Goal: Information Seeking & Learning: Check status

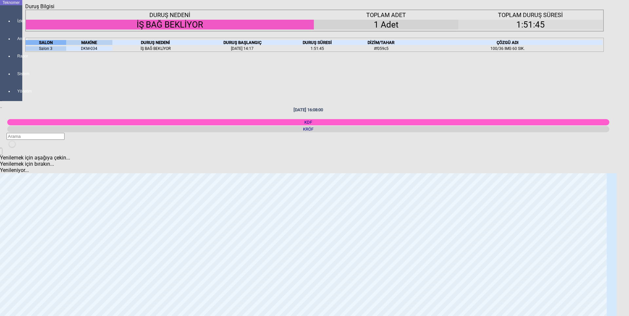
click at [25, 10] on icon "Kapat" at bounding box center [25, 10] width 0 height 0
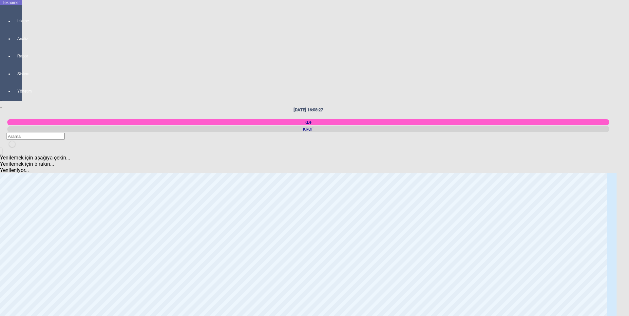
scroll to position [1095, 0]
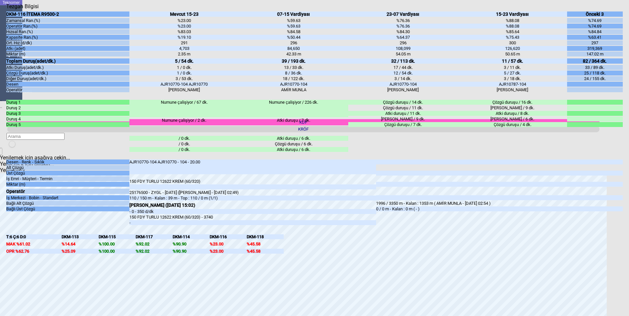
click at [6, 10] on icon "Kapat" at bounding box center [6, 10] width 0 height 0
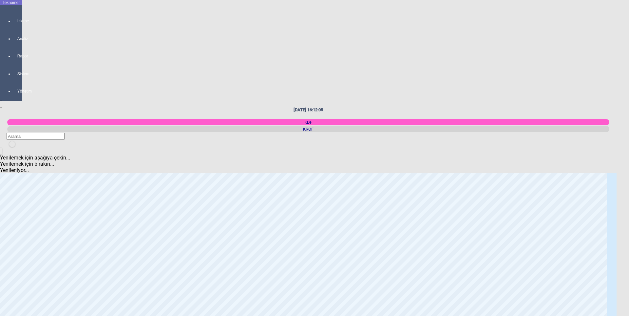
scroll to position [0, 0]
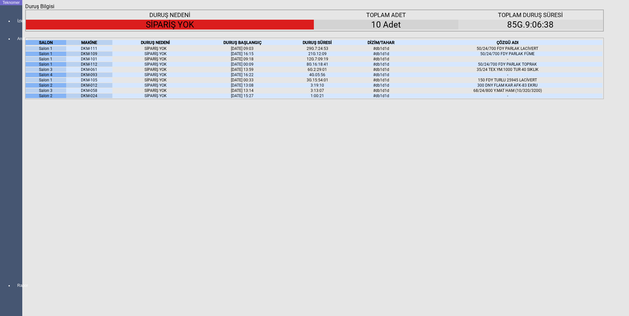
click at [103, 45] on div "MAKİNE" at bounding box center [89, 42] width 46 height 5
click at [102, 45] on div "MAKİNE" at bounding box center [89, 42] width 46 height 5
click at [97, 45] on icon at bounding box center [97, 42] width 0 height 5
click at [601, 10] on div "Kapat" at bounding box center [314, 10] width 579 height 0
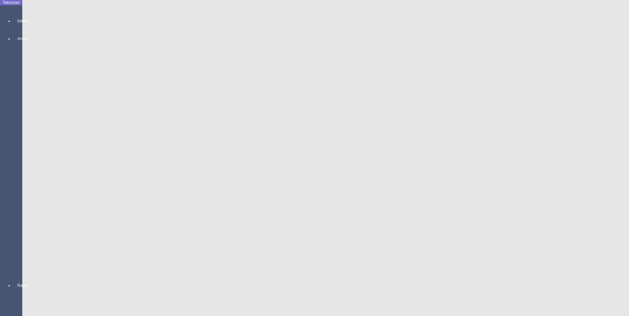
scroll to position [393, 0]
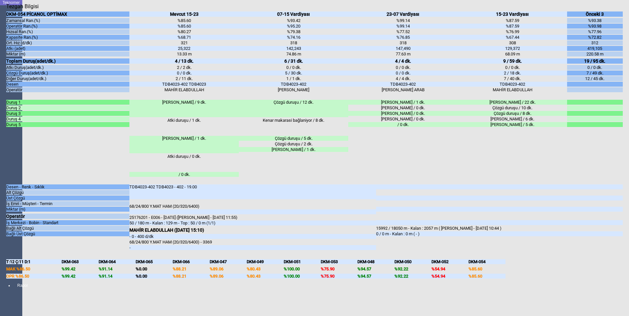
drag, startPoint x: 411, startPoint y: 56, endPoint x: 398, endPoint y: 55, distance: 13.1
click at [398, 45] on div "318" at bounding box center [402, 42] width 109 height 5
click at [438, 45] on div "318" at bounding box center [402, 42] width 109 height 5
drag, startPoint x: 420, startPoint y: 56, endPoint x: 395, endPoint y: 55, distance: 25.2
click at [395, 45] on div "318" at bounding box center [402, 42] width 109 height 5
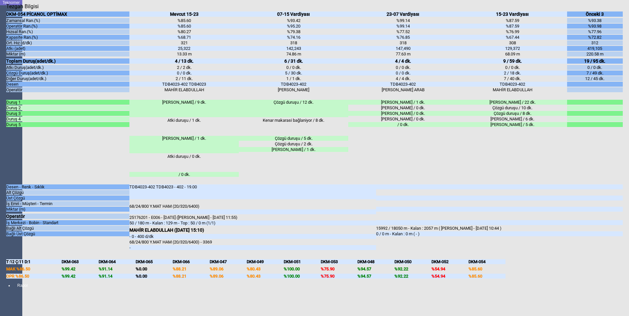
click at [436, 45] on div "318" at bounding box center [402, 42] width 109 height 5
click at [6, 10] on icon "Kapat" at bounding box center [6, 10] width 0 height 0
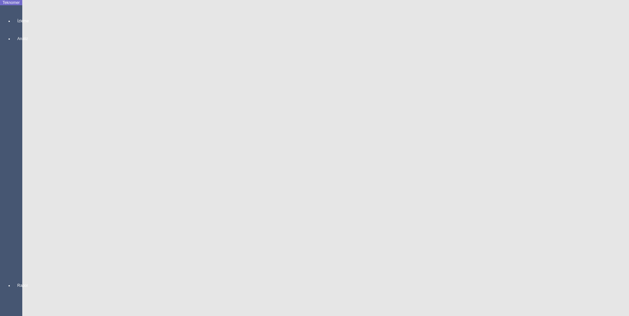
scroll to position [1160, 0]
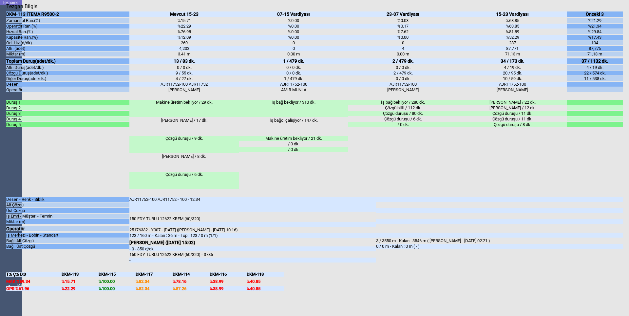
click at [616, 10] on div "Kapat" at bounding box center [314, 10] width 617 height 0
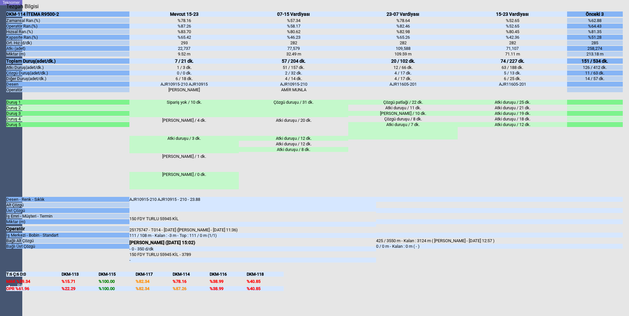
click at [6, 10] on icon "Kapat" at bounding box center [6, 10] width 0 height 0
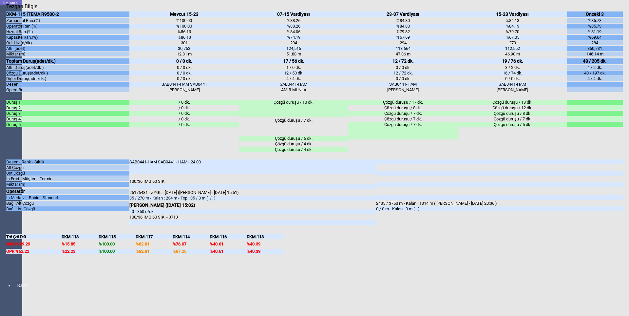
click at [6, 10] on icon "Kapat" at bounding box center [6, 10] width 0 height 0
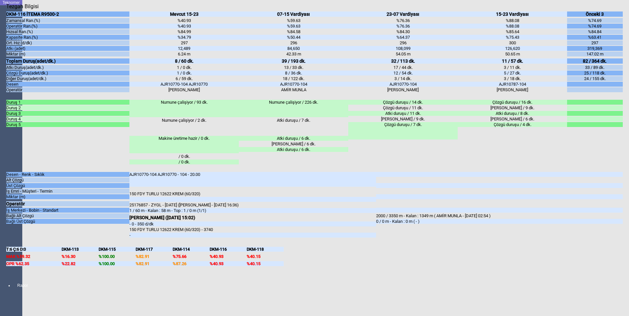
click at [6, 10] on icon "Kapat" at bounding box center [6, 10] width 0 height 0
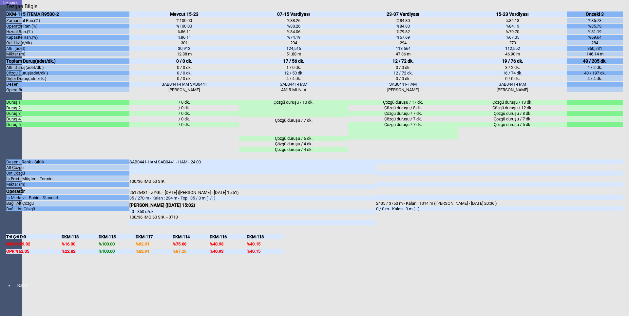
click at [6, 10] on icon "Kapat" at bounding box center [6, 10] width 0 height 0
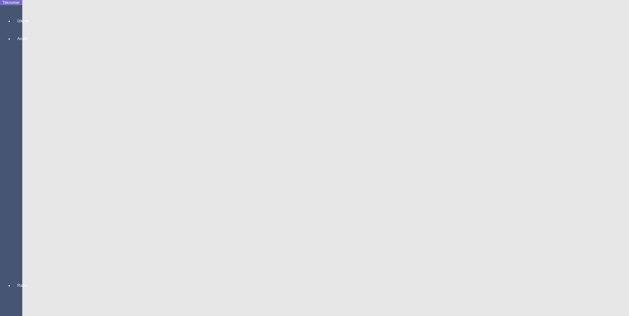
scroll to position [590, 0]
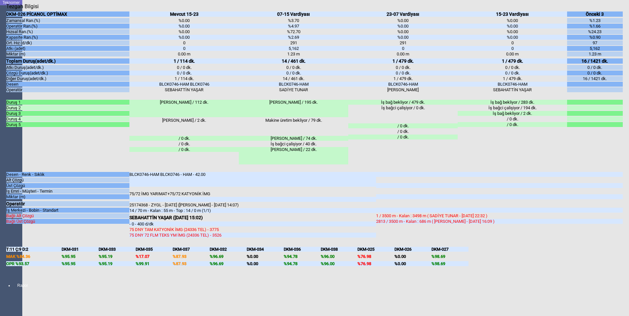
click at [6, 10] on icon "Kapat" at bounding box center [6, 10] width 0 height 0
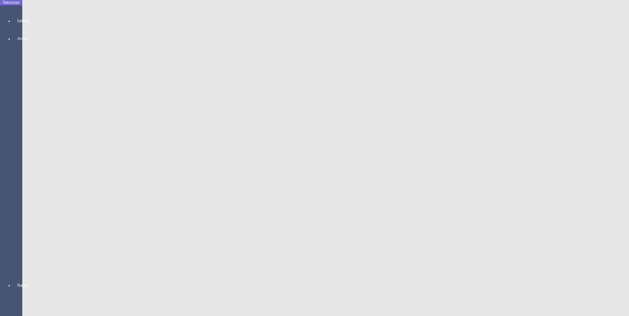
scroll to position [688, 0]
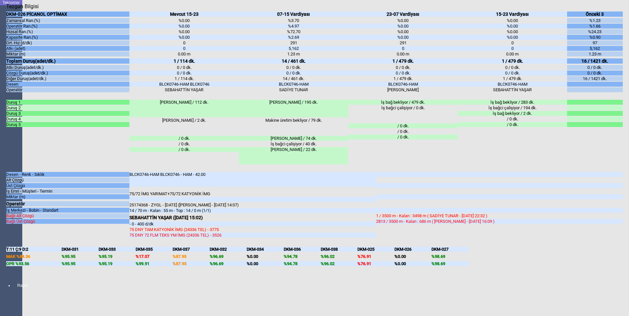
click at [6, 10] on icon "Kapat" at bounding box center [6, 10] width 0 height 0
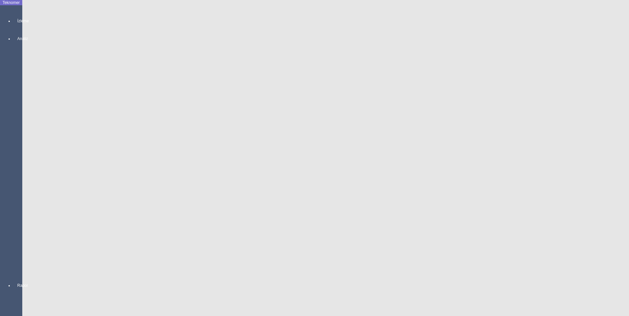
scroll to position [0, 0]
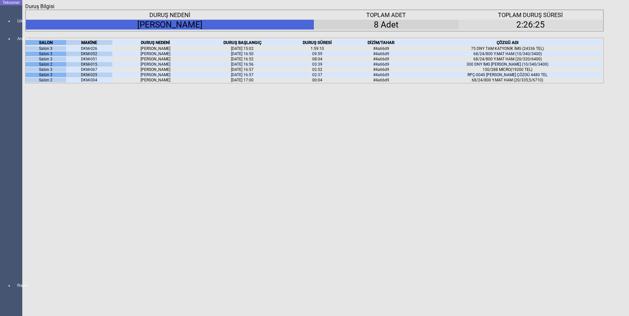
click at [25, 10] on icon "Kapat" at bounding box center [25, 10] width 0 height 0
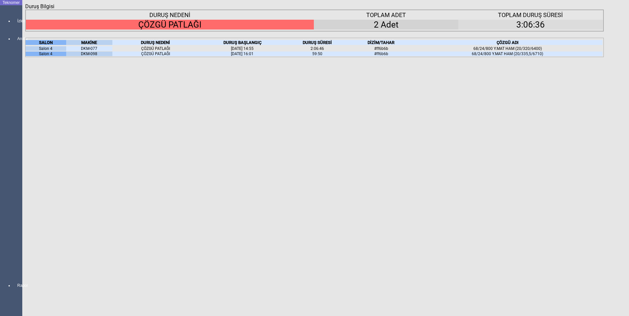
click at [25, 10] on icon "Kapat" at bounding box center [25, 10] width 0 height 0
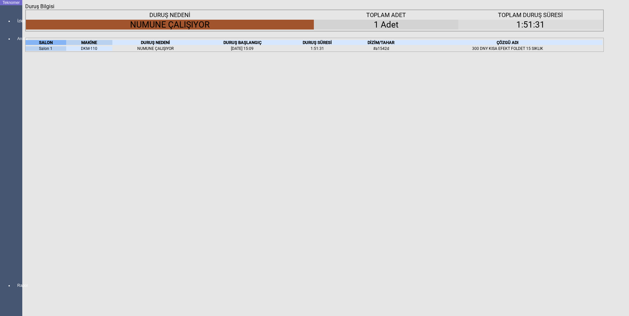
click at [602, 10] on div "Kapat" at bounding box center [314, 10] width 579 height 0
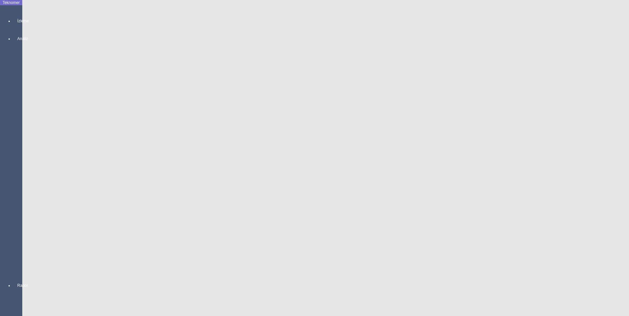
scroll to position [131, 0]
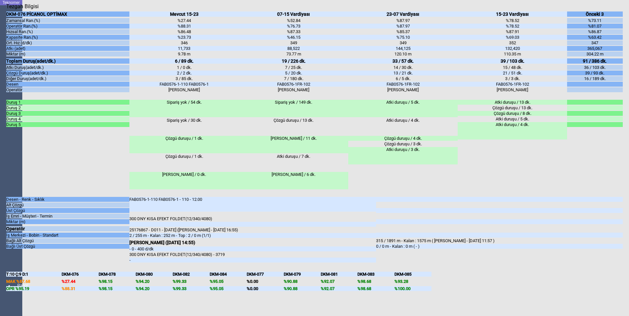
click at [620, 10] on div "Kapat" at bounding box center [314, 10] width 617 height 0
drag, startPoint x: 305, startPoint y: 29, endPoint x: 283, endPoint y: 29, distance: 22.0
click at [283, 23] on div "%52.84" at bounding box center [293, 20] width 109 height 5
click at [303, 23] on div "%52.84" at bounding box center [293, 20] width 109 height 5
drag, startPoint x: 295, startPoint y: 30, endPoint x: 291, endPoint y: 28, distance: 4.8
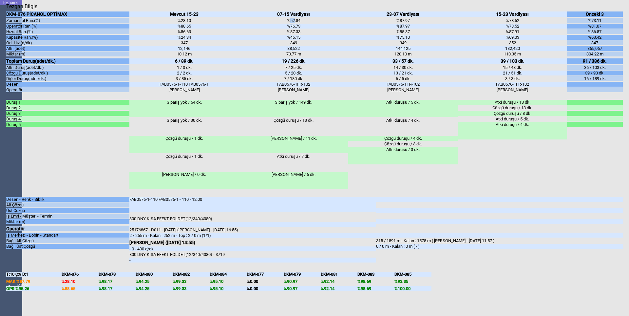
click at [291, 23] on div "%52.84" at bounding box center [293, 20] width 109 height 5
drag, startPoint x: 192, startPoint y: 29, endPoint x: 163, endPoint y: 28, distance: 28.8
click at [163, 23] on div "%28.10" at bounding box center [183, 20] width 109 height 5
click at [200, 40] on div "%24.34" at bounding box center [183, 37] width 109 height 5
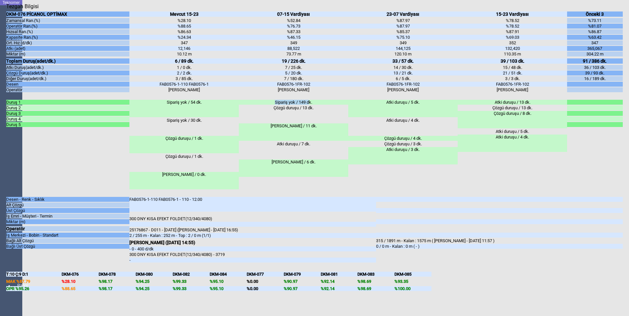
drag, startPoint x: 308, startPoint y: 120, endPoint x: 272, endPoint y: 118, distance: 35.8
click at [272, 105] on div "Sipariş yok / 149 dk." at bounding box center [293, 102] width 109 height 5
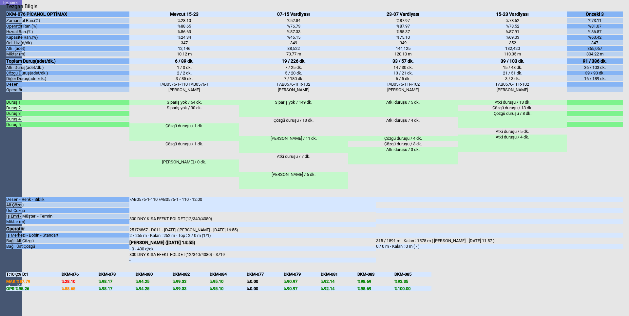
click at [197, 105] on div "Sipariş yok / 54 dk." at bounding box center [183, 102] width 109 height 5
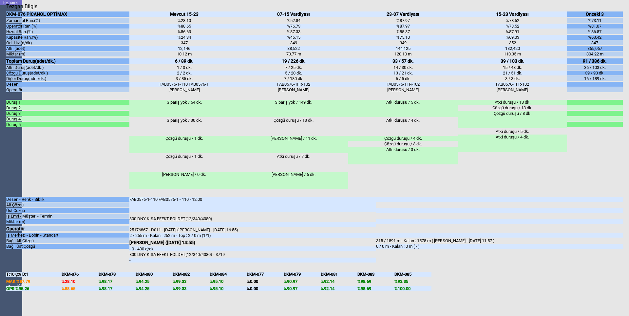
click at [619, 10] on div "Kapat" at bounding box center [314, 10] width 617 height 0
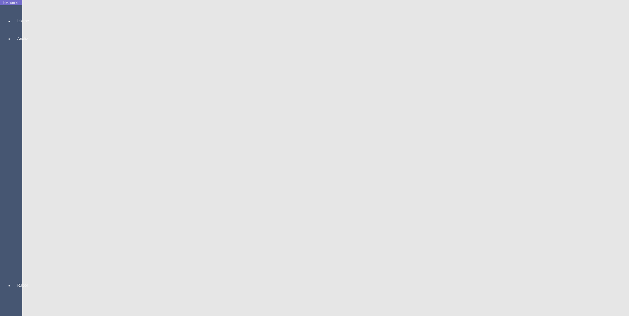
scroll to position [164, 0]
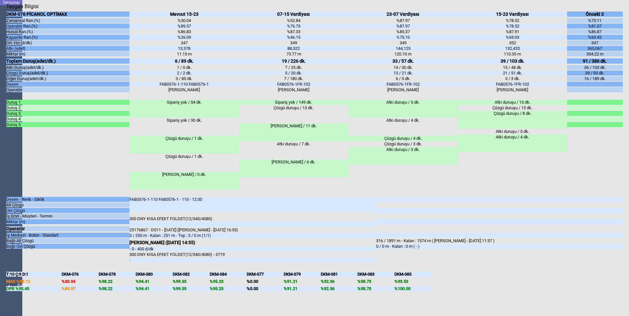
click at [305, 105] on div "Sipariş yok / 149 dk." at bounding box center [293, 102] width 109 height 5
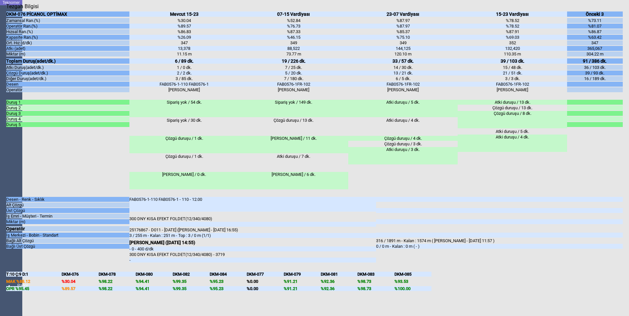
click at [6, 10] on icon "Kapat" at bounding box center [6, 10] width 0 height 0
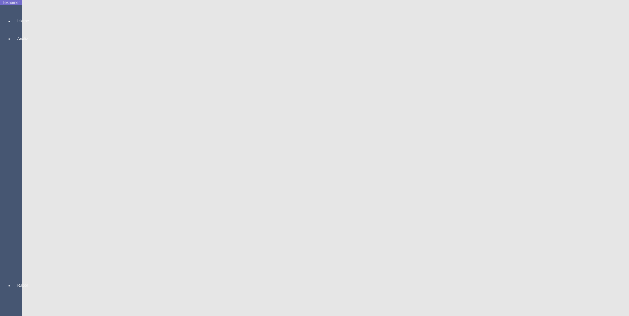
scroll to position [492, 0]
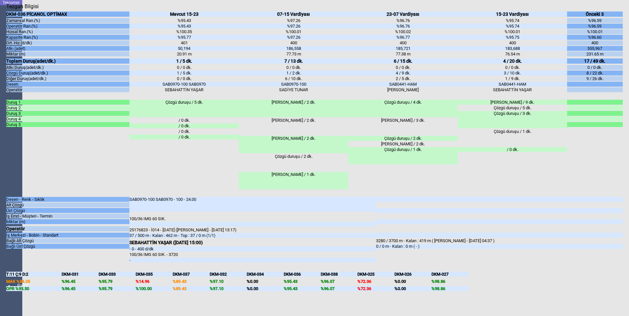
click at [6, 10] on icon "Kapat" at bounding box center [6, 10] width 0 height 0
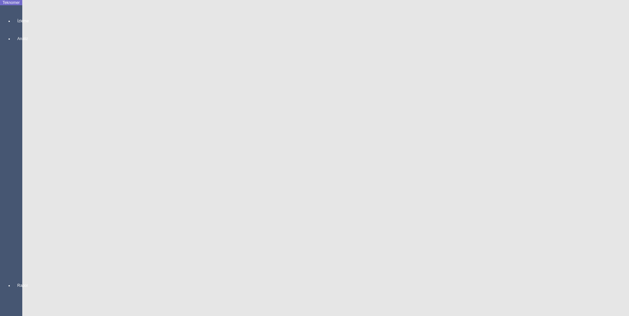
scroll to position [0, 0]
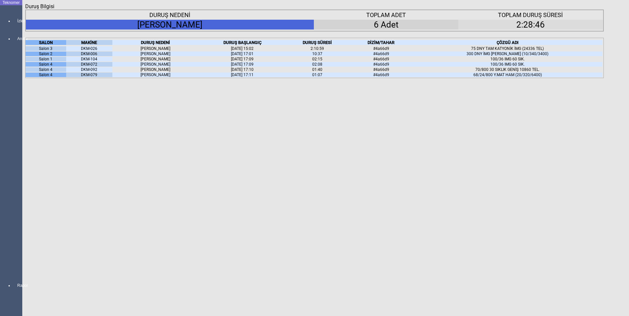
click at [600, 10] on div "Kapat" at bounding box center [314, 10] width 579 height 0
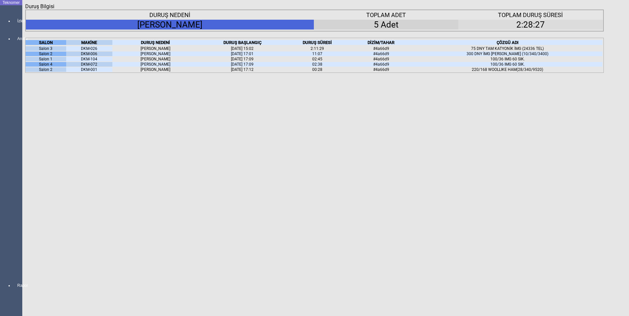
click at [25, 10] on icon "Kapat" at bounding box center [25, 10] width 0 height 0
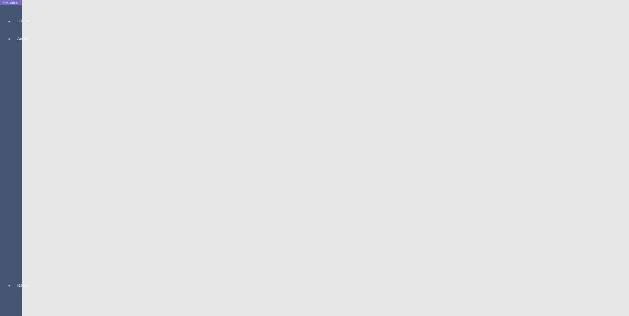
scroll to position [66, 0]
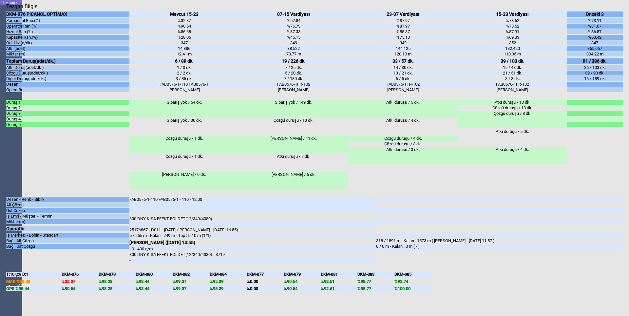
click at [6, 10] on icon "Kapat" at bounding box center [6, 10] width 0 height 0
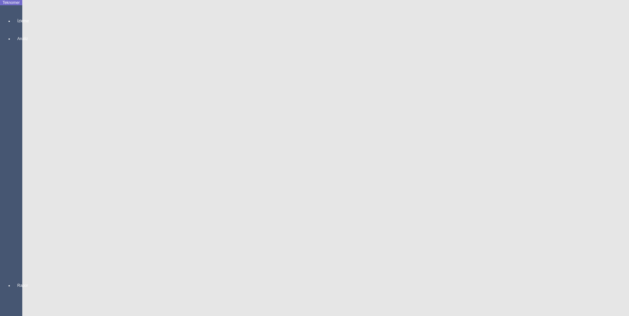
scroll to position [229, 0]
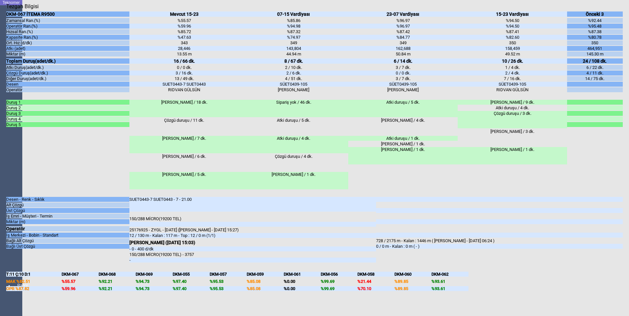
click at [6, 10] on icon "Kapat" at bounding box center [6, 10] width 0 height 0
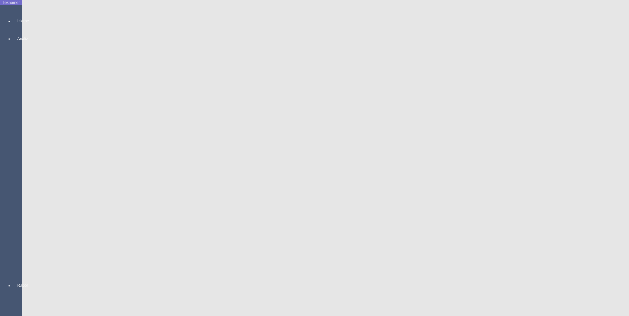
scroll to position [164, 0]
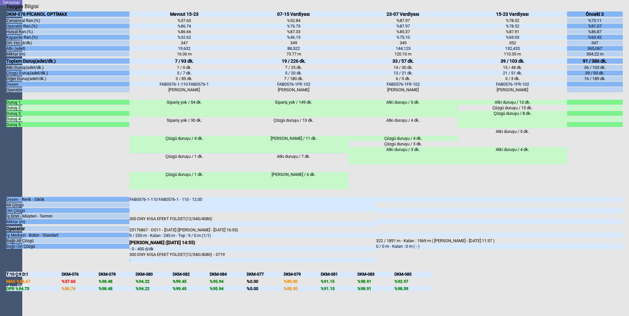
click at [6, 10] on icon "Kapat" at bounding box center [6, 10] width 0 height 0
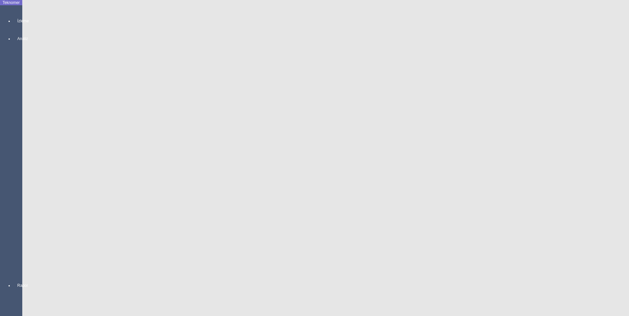
scroll to position [0, 0]
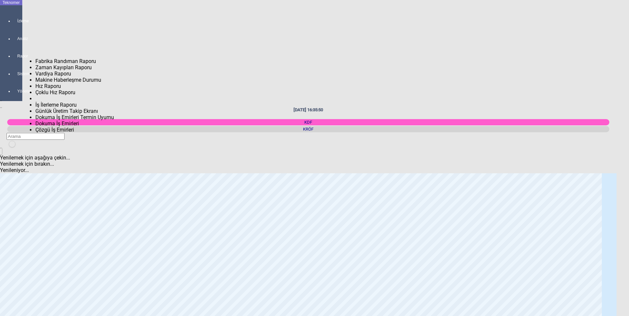
click at [17, 62] on div at bounding box center [17, 62] width 9 height 0
click at [46, 58] on span "Fabrika Randıman Raporu" at bounding box center [65, 61] width 61 height 6
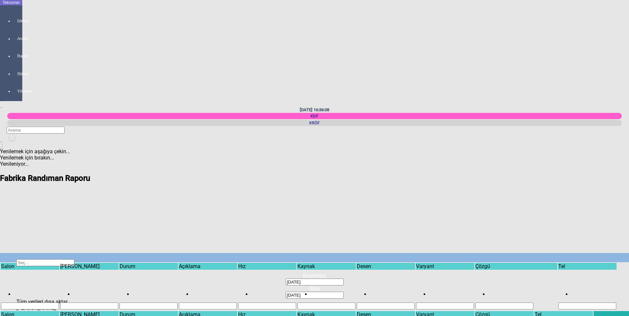
scroll to position [0, 174]
drag, startPoint x: 238, startPoint y: 287, endPoint x: 333, endPoint y: 286, distance: 94.7
click at [333, 286] on body "Teknomer İzleme Analiz Rapor Sistem Yönetim 19/08/2025 16:36:11 KDF KRÖF Yenile…" at bounding box center [314, 158] width 629 height 316
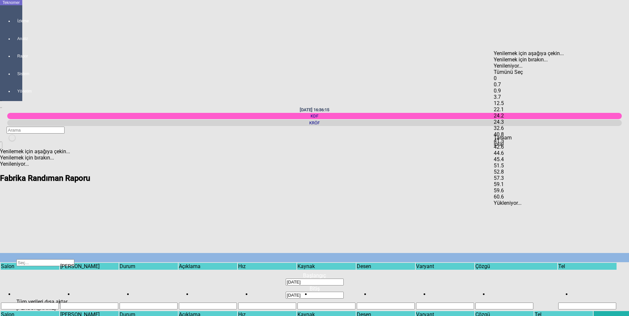
click at [494, 69] on span "Select All" at bounding box center [494, 69] width 0 height 0
click at [507, 75] on div "0" at bounding box center [535, 78] width 83 height 6
click at [512, 141] on span "Tamam" at bounding box center [503, 137] width 18 height 6
type input "0"
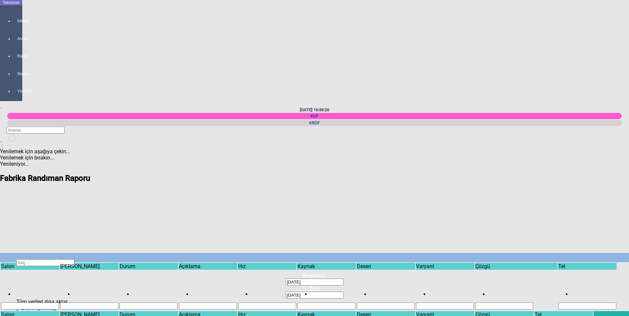
click at [59, 277] on span "Show filter options for column ''" at bounding box center [59, 277] width 0 height 0
click at [29, 69] on div "Tümünü Seç" at bounding box center [41, 72] width 83 height 6
click at [30, 69] on div "Tümünü Seç" at bounding box center [41, 72] width 83 height 6
click at [23, 75] on div "Salon 1" at bounding box center [41, 78] width 83 height 6
click at [18, 141] on span "Tamam" at bounding box center [9, 137] width 18 height 6
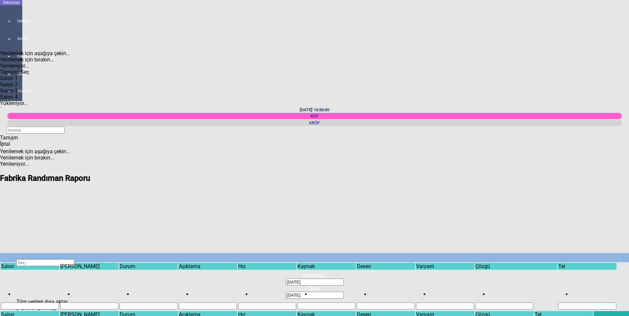
type input "Salon 1"
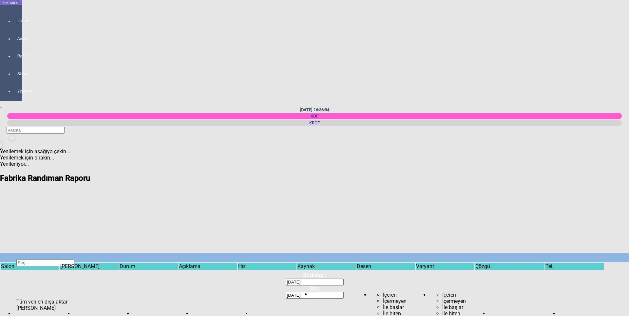
click at [356, 277] on span "Show filter options for column ''" at bounding box center [356, 277] width 0 height 0
click at [76, 81] on div "AJR" at bounding box center [102, 84] width 83 height 6
click at [79, 141] on span "Tamam" at bounding box center [70, 137] width 18 height 6
type input "AJR"
click at [356, 277] on span "Show filter options for column ''" at bounding box center [356, 277] width 0 height 0
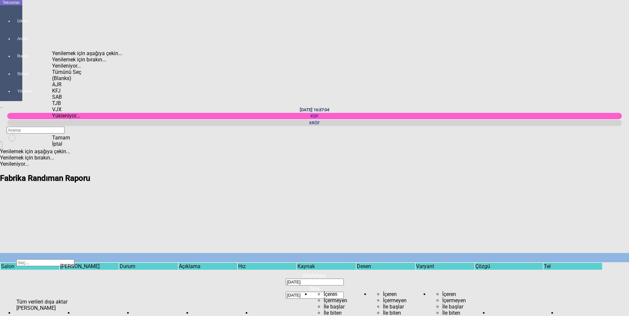
click at [68, 81] on div "AJR" at bounding box center [93, 84] width 83 height 6
click at [68, 87] on div "KFJ" at bounding box center [93, 90] width 83 height 6
drag, startPoint x: 364, startPoint y: 287, endPoint x: 359, endPoint y: 286, distance: 4.5
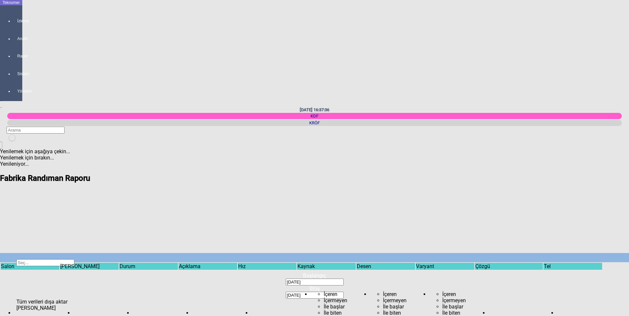
click at [359, 286] on body "Teknomer İzleme Analiz Rapor Sistem Yönetim 19/08/2025 16:37:36 KDF KRÖF Yenile…" at bounding box center [314, 158] width 629 height 316
click at [356, 277] on span "Show filter options for column ''" at bounding box center [356, 277] width 0 height 0
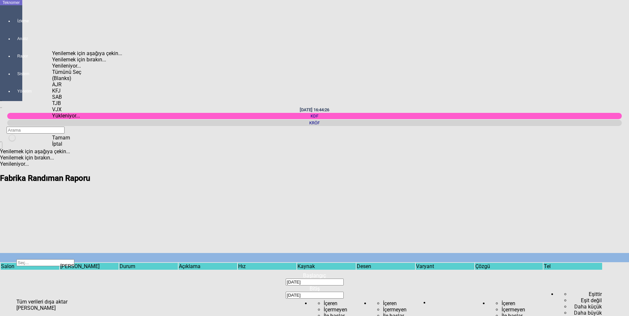
click at [68, 81] on div "AJR" at bounding box center [93, 84] width 83 height 6
click at [72, 94] on div "SAB" at bounding box center [93, 97] width 83 height 6
click at [70, 141] on span "Tamam" at bounding box center [61, 137] width 18 height 6
type input "SAB"
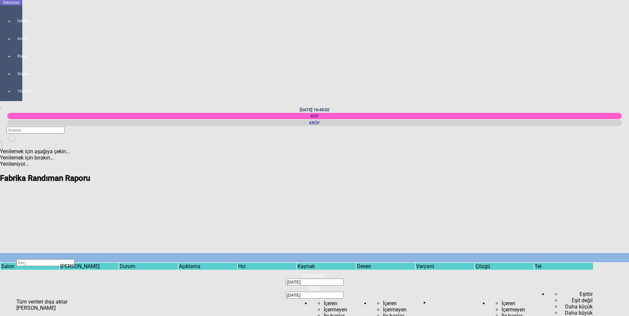
scroll to position [0, 214]
drag, startPoint x: 448, startPoint y: 286, endPoint x: 615, endPoint y: 277, distance: 167.1
click at [615, 277] on body "Teknomer İzleme Analiz Rapor Sistem Yönetim 19/08/2025 16:45:04 KDF KRÖF Yenile…" at bounding box center [314, 158] width 629 height 316
drag, startPoint x: 421, startPoint y: 286, endPoint x: 244, endPoint y: 282, distance: 176.7
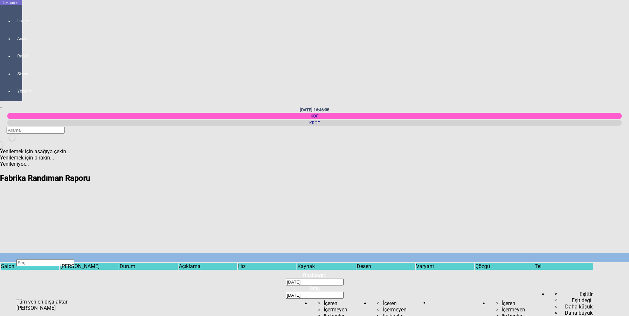
click at [244, 282] on body "Teknomer İzleme Analiz Rapor Sistem Yönetim 19/08/2025 16:46:05 KDF KRÖF Yenile…" at bounding box center [314, 158] width 629 height 316
